Goal: Task Accomplishment & Management: Manage account settings

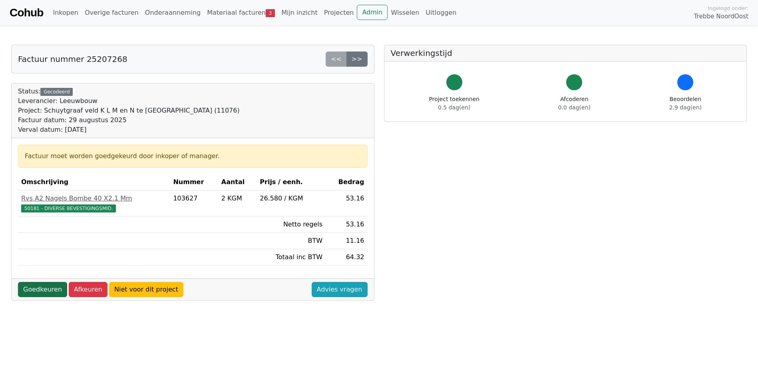
click at [50, 292] on link "Goedkeuren" at bounding box center [42, 289] width 49 height 15
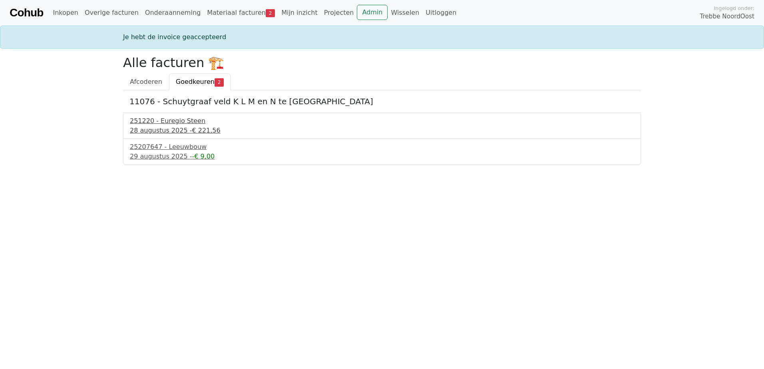
click at [158, 132] on div "28 augustus 2025 - € 221,56" at bounding box center [382, 131] width 504 height 10
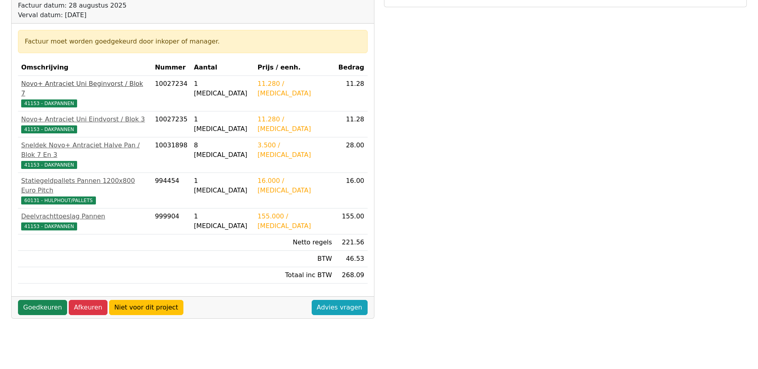
scroll to position [160, 0]
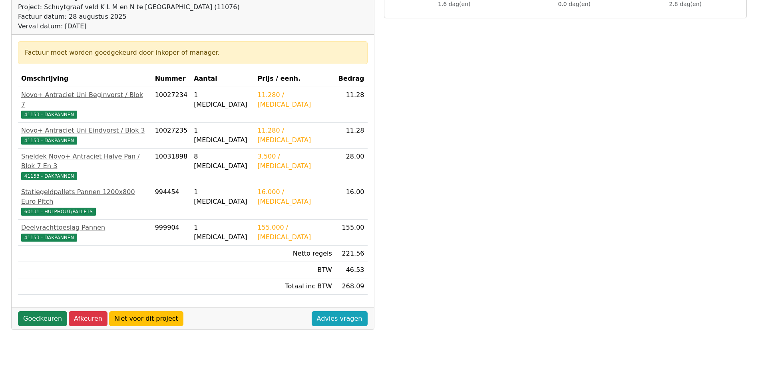
scroll to position [240, 0]
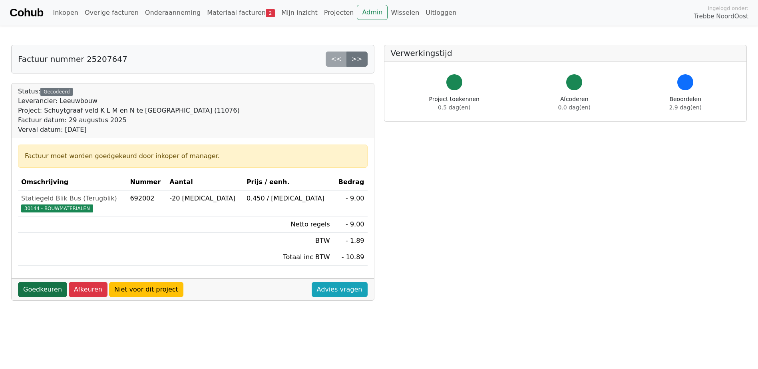
click at [48, 289] on link "Goedkeuren" at bounding box center [42, 289] width 49 height 15
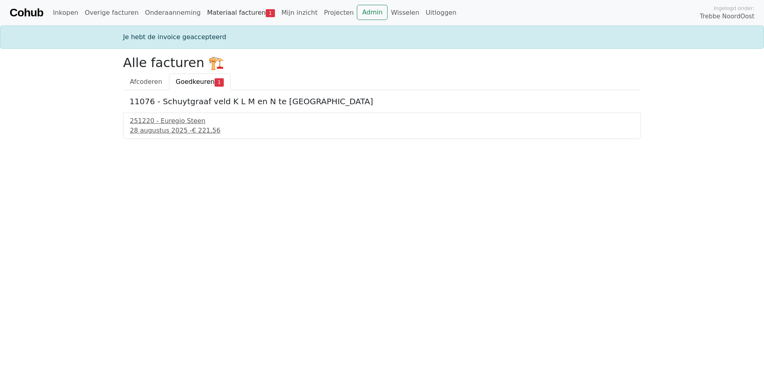
click at [235, 12] on link "Materiaal facturen 1" at bounding box center [241, 13] width 74 height 16
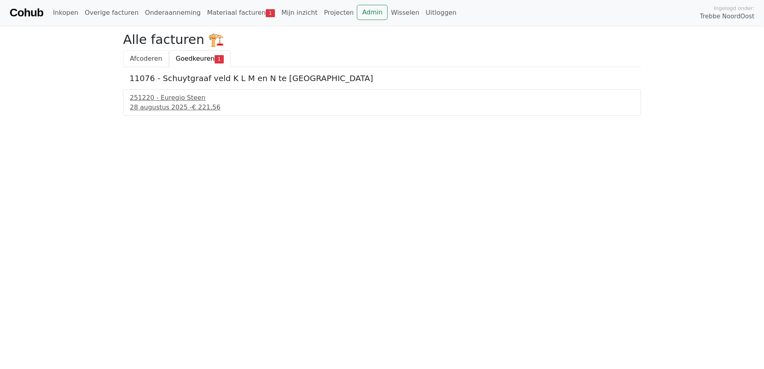
click at [144, 59] on span "Afcoderen" at bounding box center [146, 59] width 32 height 8
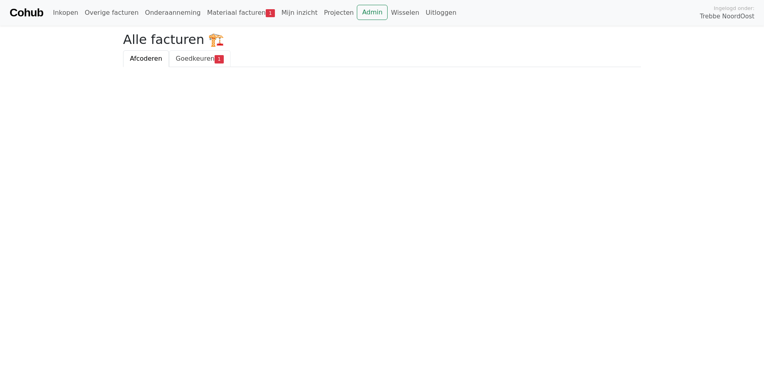
click at [176, 58] on span "Goedkeuren" at bounding box center [195, 59] width 39 height 8
